Goal: Information Seeking & Learning: Learn about a topic

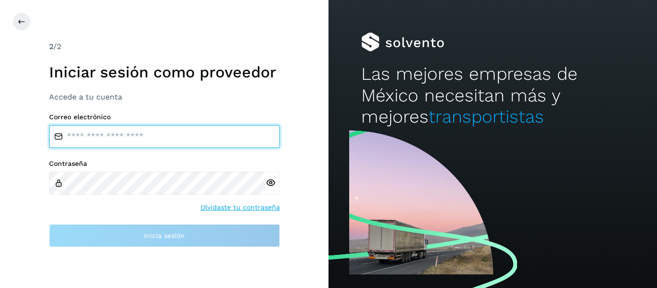
type input "**********"
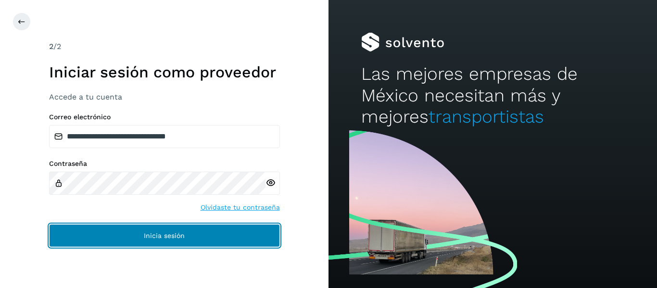
click at [131, 233] on button "Inicia sesión" at bounding box center [164, 235] width 231 height 23
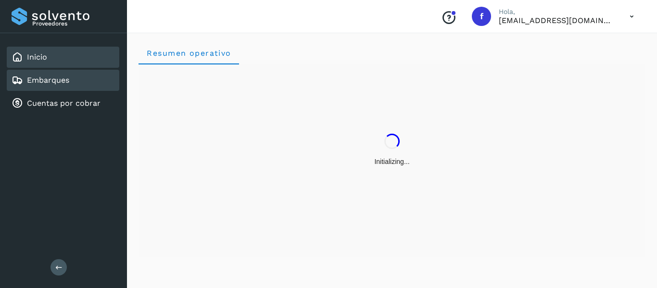
click at [57, 77] on link "Embarques" at bounding box center [48, 80] width 42 height 9
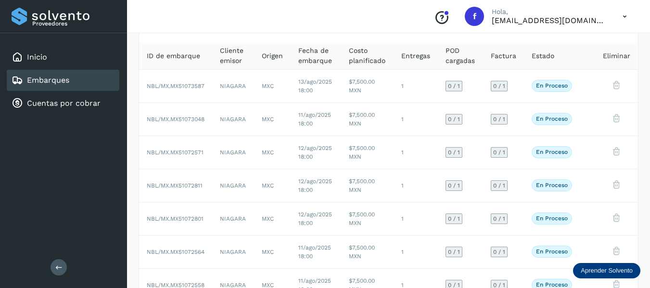
scroll to position [21, 0]
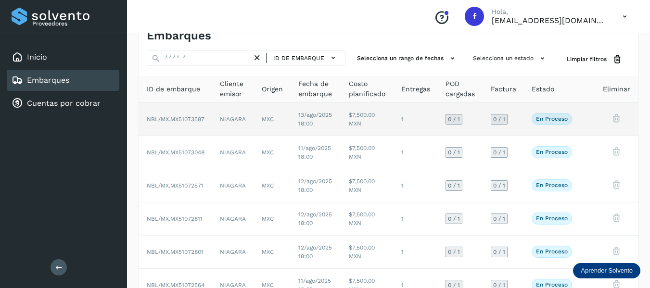
click at [595, 123] on td at bounding box center [587, 119] width 15 height 33
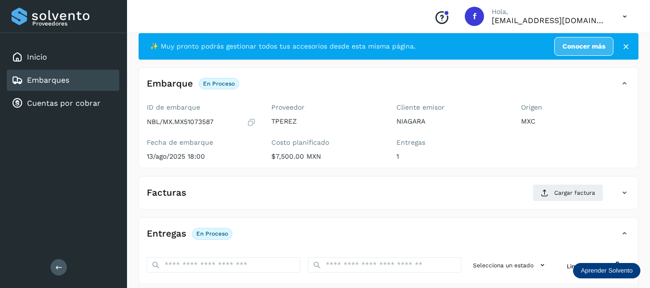
click at [251, 122] on icon at bounding box center [251, 122] width 9 height 10
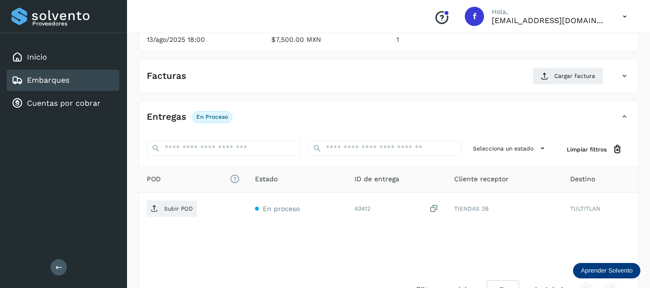
scroll to position [144, 0]
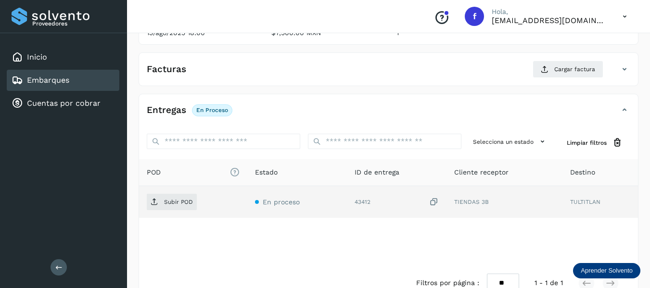
click at [438, 203] on icon at bounding box center [434, 202] width 10 height 10
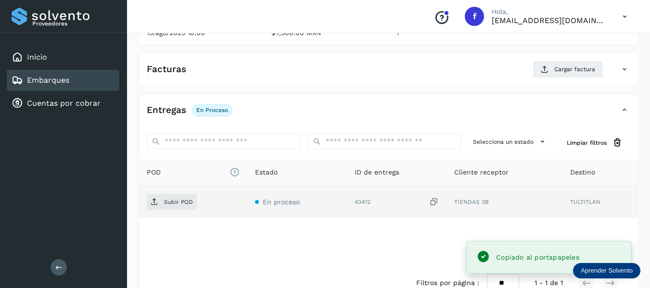
click at [436, 203] on icon at bounding box center [434, 202] width 10 height 10
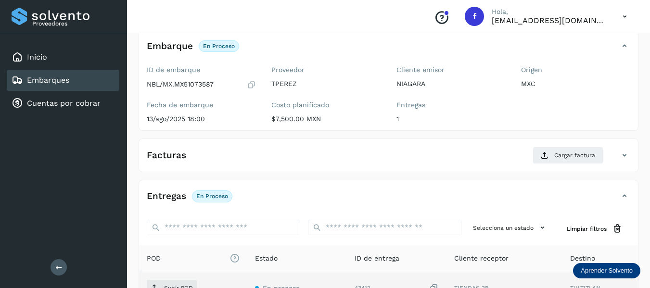
scroll to position [48, 0]
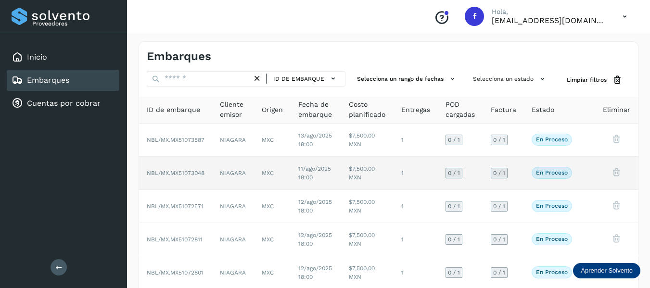
click at [583, 171] on td at bounding box center [587, 173] width 15 height 33
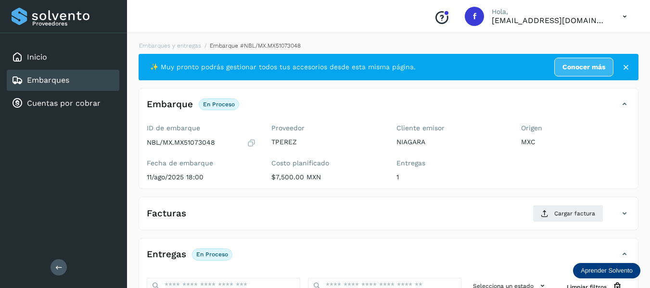
click at [251, 142] on icon at bounding box center [251, 143] width 9 height 10
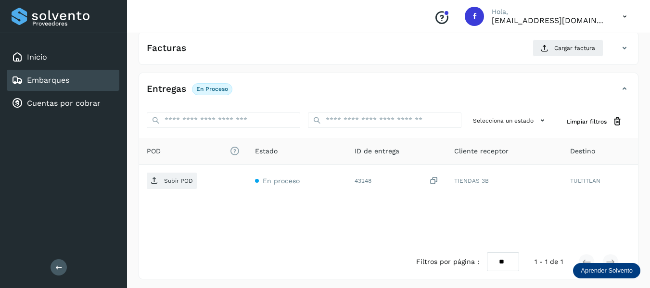
scroll to position [168, 0]
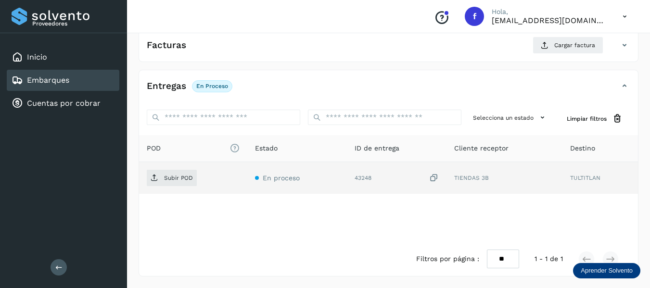
click at [446, 184] on td "43248" at bounding box center [503, 178] width 115 height 32
click at [434, 177] on icon at bounding box center [434, 178] width 10 height 10
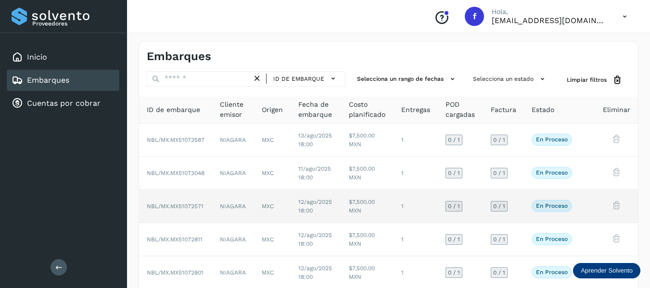
click at [587, 203] on td at bounding box center [587, 206] width 15 height 33
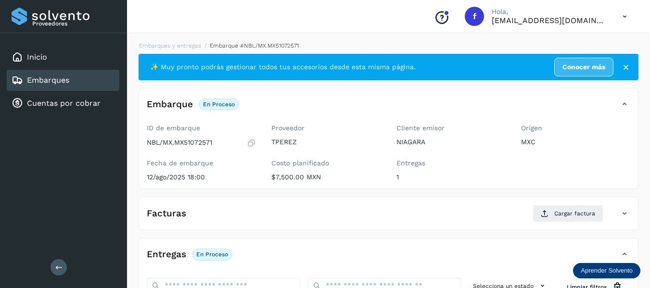
click at [251, 142] on icon at bounding box center [251, 143] width 9 height 10
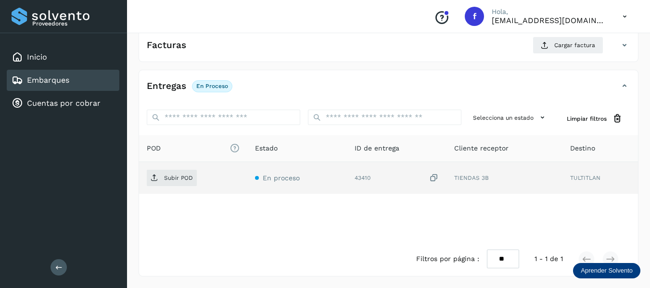
click at [434, 180] on icon at bounding box center [434, 178] width 10 height 10
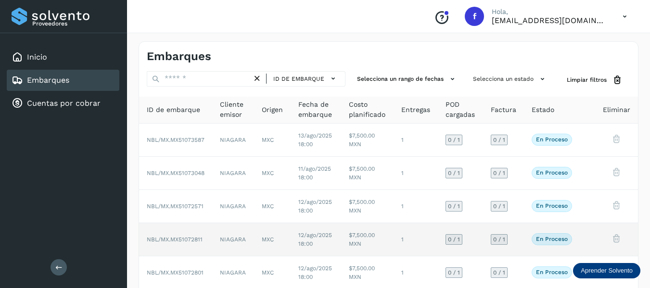
click at [592, 242] on td at bounding box center [587, 239] width 15 height 33
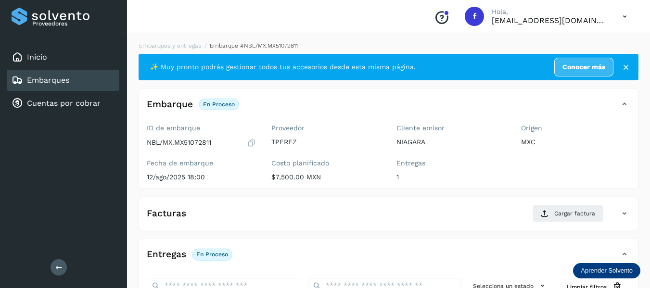
click at [253, 142] on icon at bounding box center [251, 143] width 9 height 10
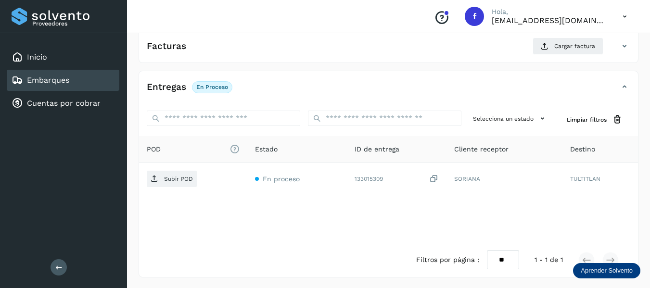
scroll to position [168, 0]
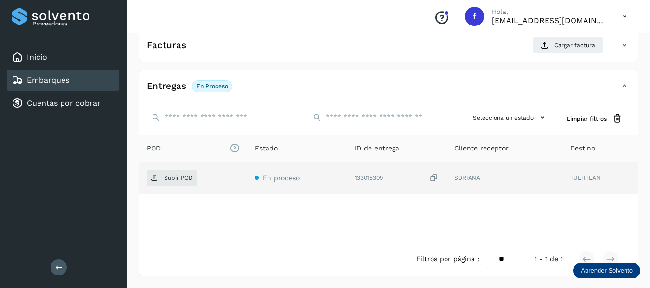
click at [433, 176] on icon at bounding box center [434, 178] width 10 height 10
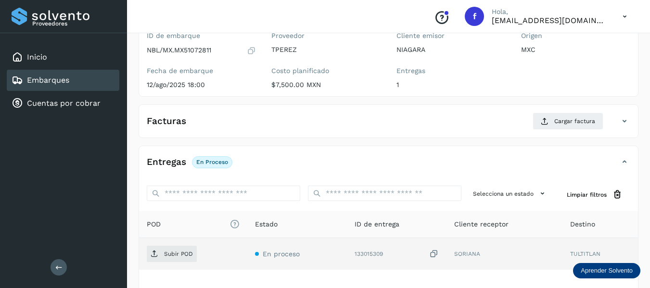
scroll to position [72, 0]
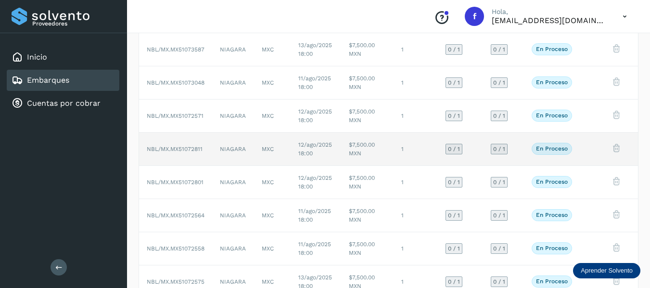
scroll to position [96, 0]
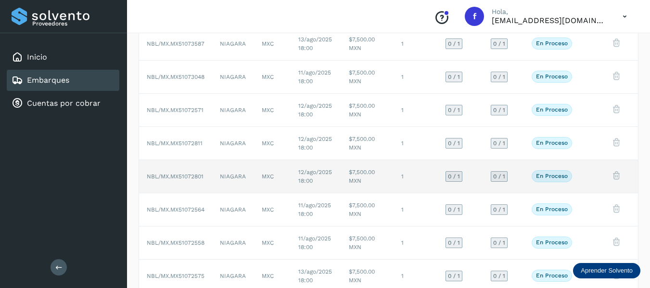
click at [592, 180] on td at bounding box center [587, 176] width 15 height 33
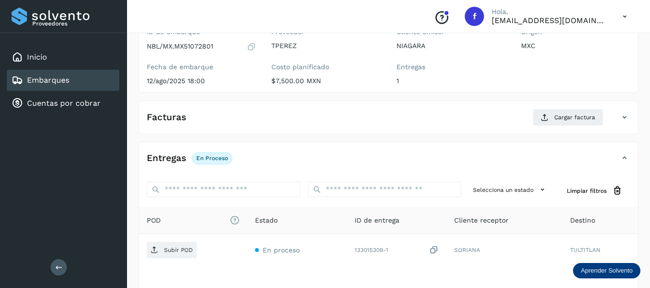
click at [251, 49] on icon at bounding box center [251, 47] width 9 height 10
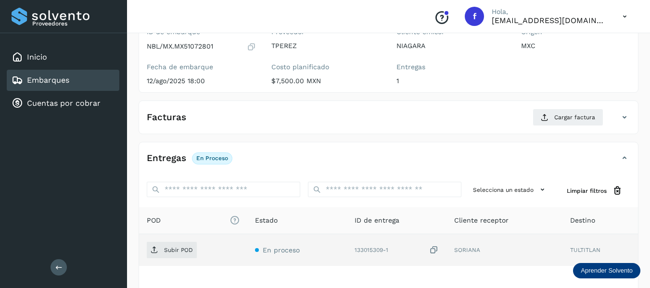
click at [432, 251] on icon at bounding box center [434, 250] width 10 height 10
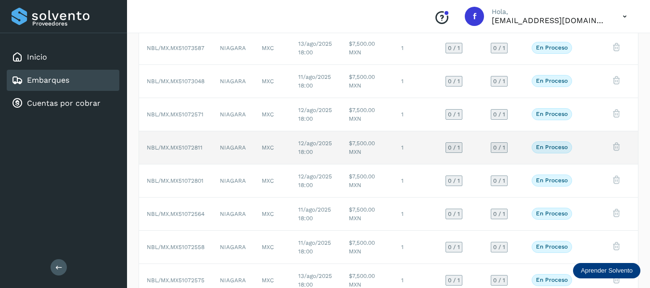
scroll to position [96, 0]
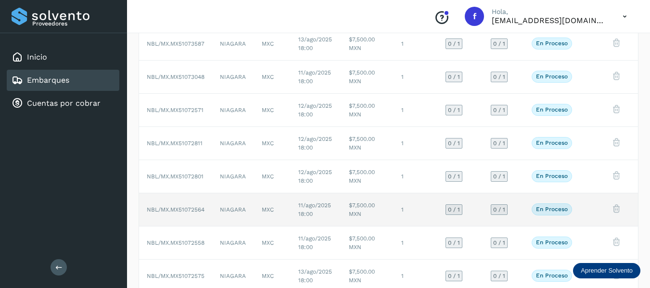
click at [587, 212] on td at bounding box center [587, 209] width 15 height 33
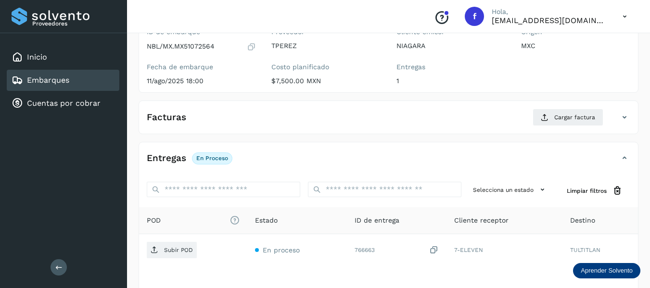
click at [252, 43] on icon at bounding box center [251, 47] width 9 height 10
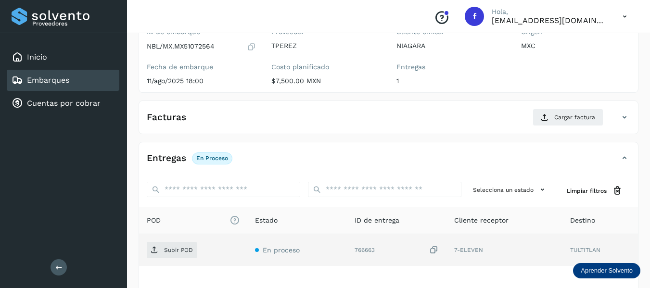
click at [435, 252] on icon at bounding box center [434, 250] width 10 height 10
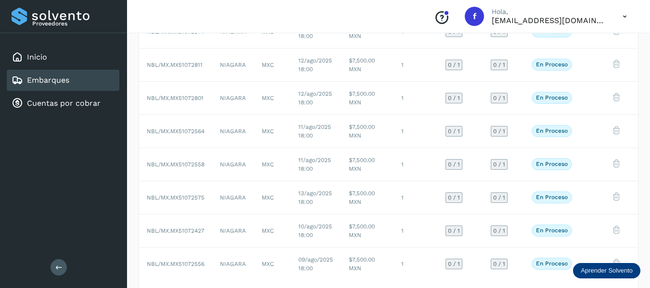
scroll to position [213, 0]
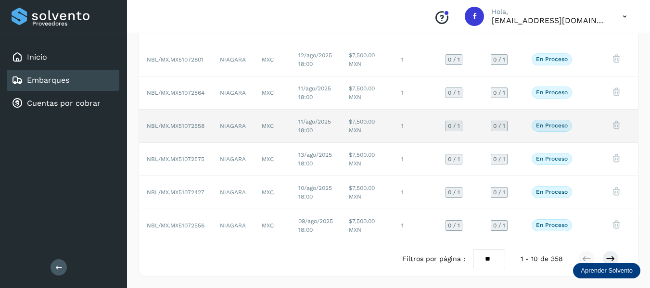
click at [591, 126] on td at bounding box center [587, 126] width 15 height 33
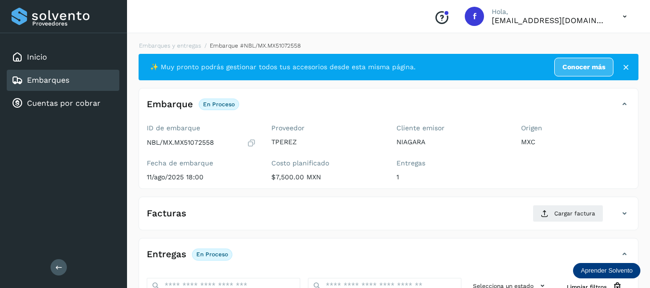
click at [250, 145] on icon at bounding box center [251, 143] width 9 height 10
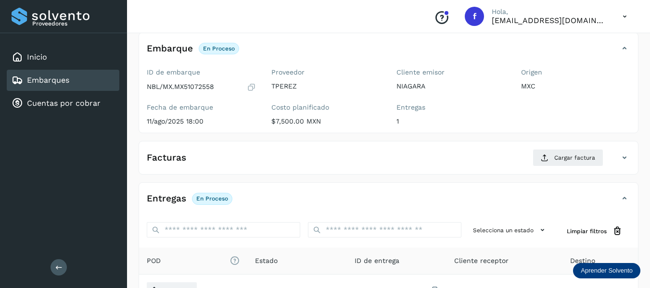
scroll to position [144, 0]
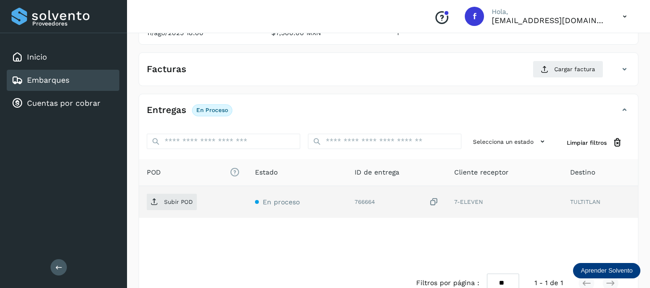
click at [431, 204] on icon at bounding box center [434, 202] width 10 height 10
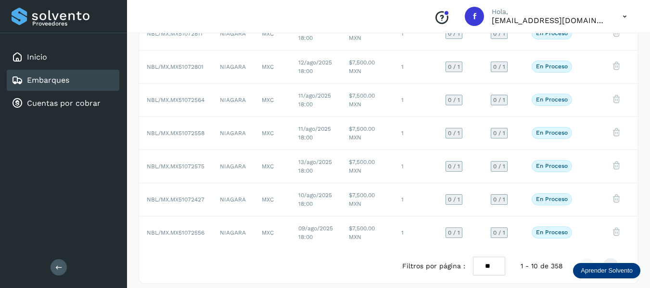
scroll to position [213, 0]
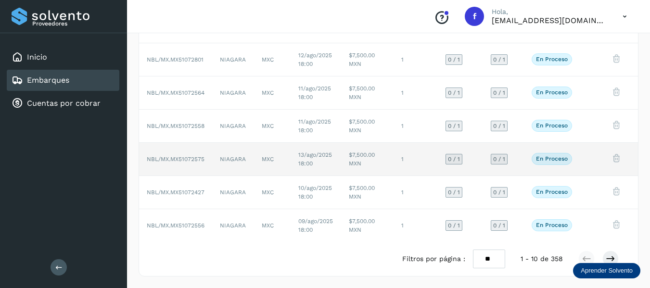
click at [583, 153] on td at bounding box center [587, 159] width 15 height 33
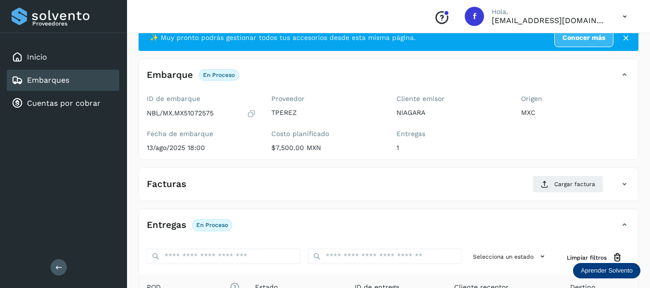
scroll to position [24, 0]
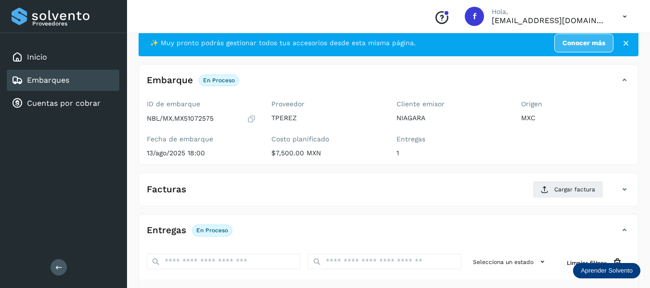
click at [253, 118] on icon at bounding box center [251, 119] width 9 height 10
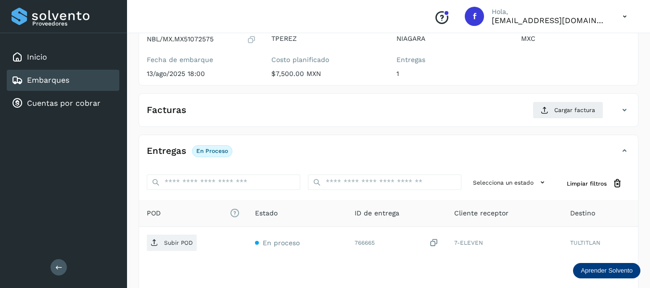
scroll to position [168, 0]
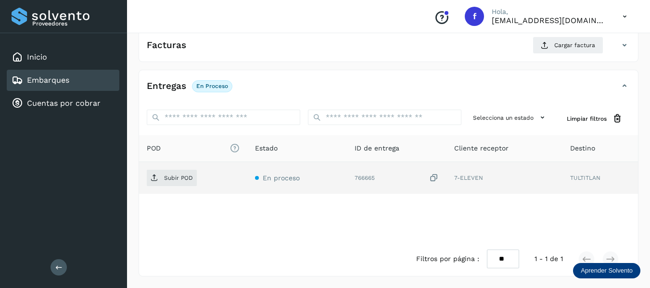
click at [435, 179] on icon at bounding box center [434, 178] width 10 height 10
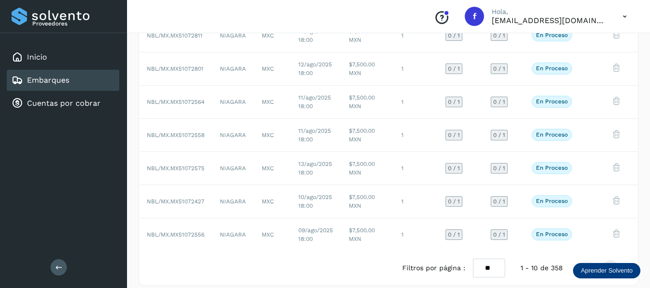
scroll to position [213, 0]
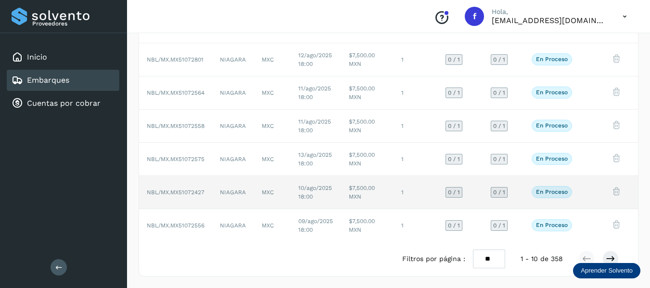
click at [594, 189] on td at bounding box center [587, 192] width 15 height 33
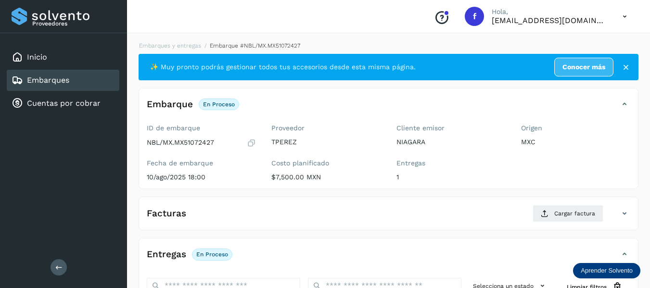
click at [255, 143] on icon at bounding box center [251, 143] width 9 height 10
